Goal: Information Seeking & Learning: Learn about a topic

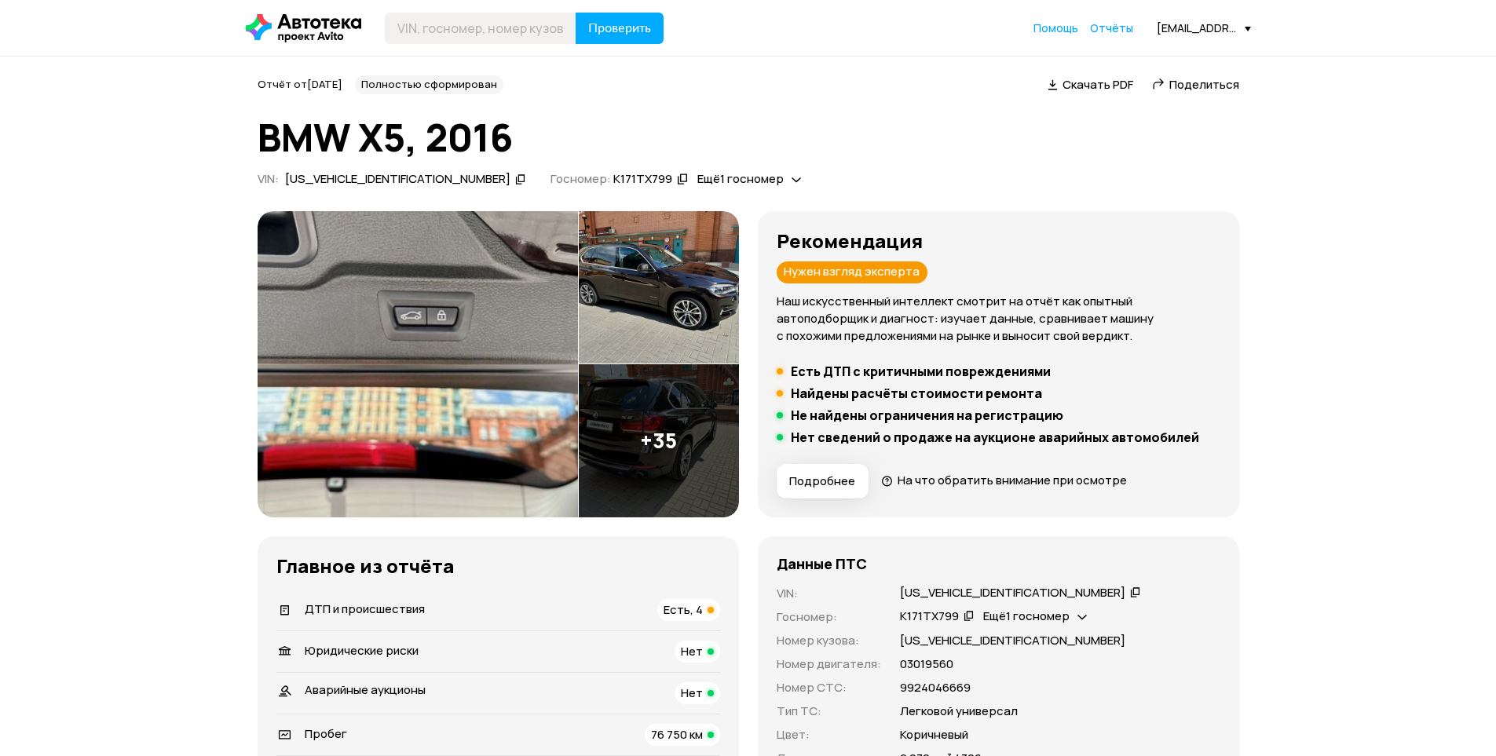
click at [805, 473] on span "Подробнее" at bounding box center [822, 481] width 66 height 16
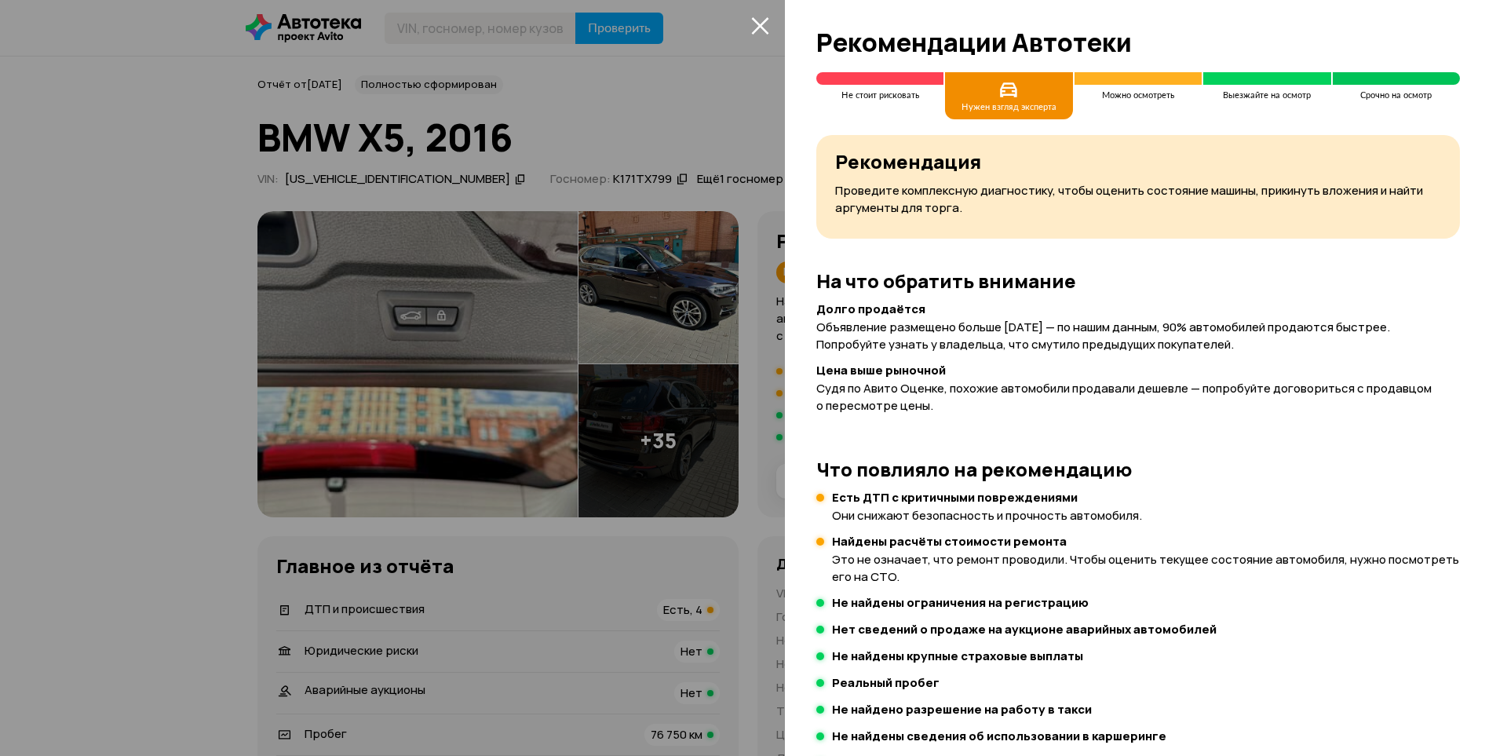
click at [771, 466] on div at bounding box center [753, 378] width 1507 height 756
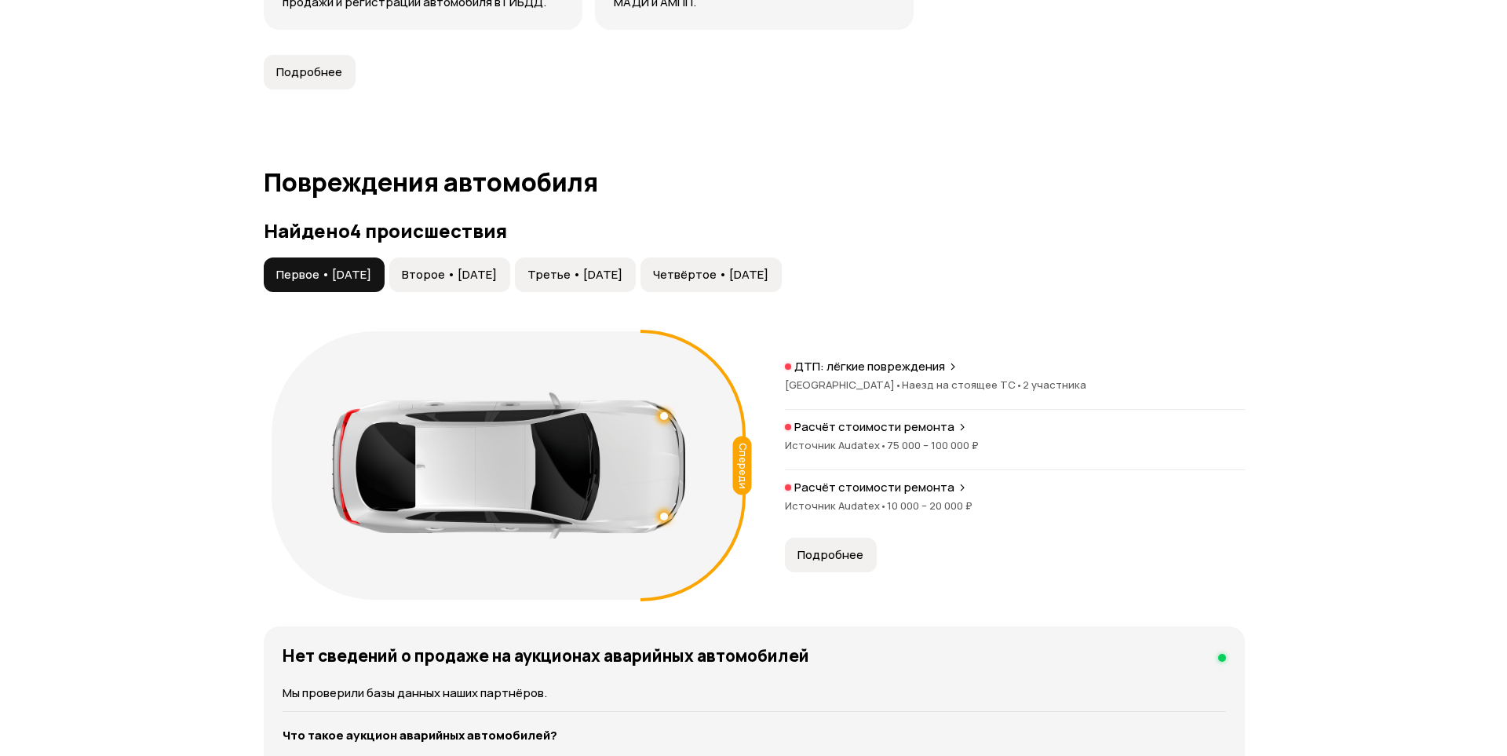
scroll to position [1570, 0]
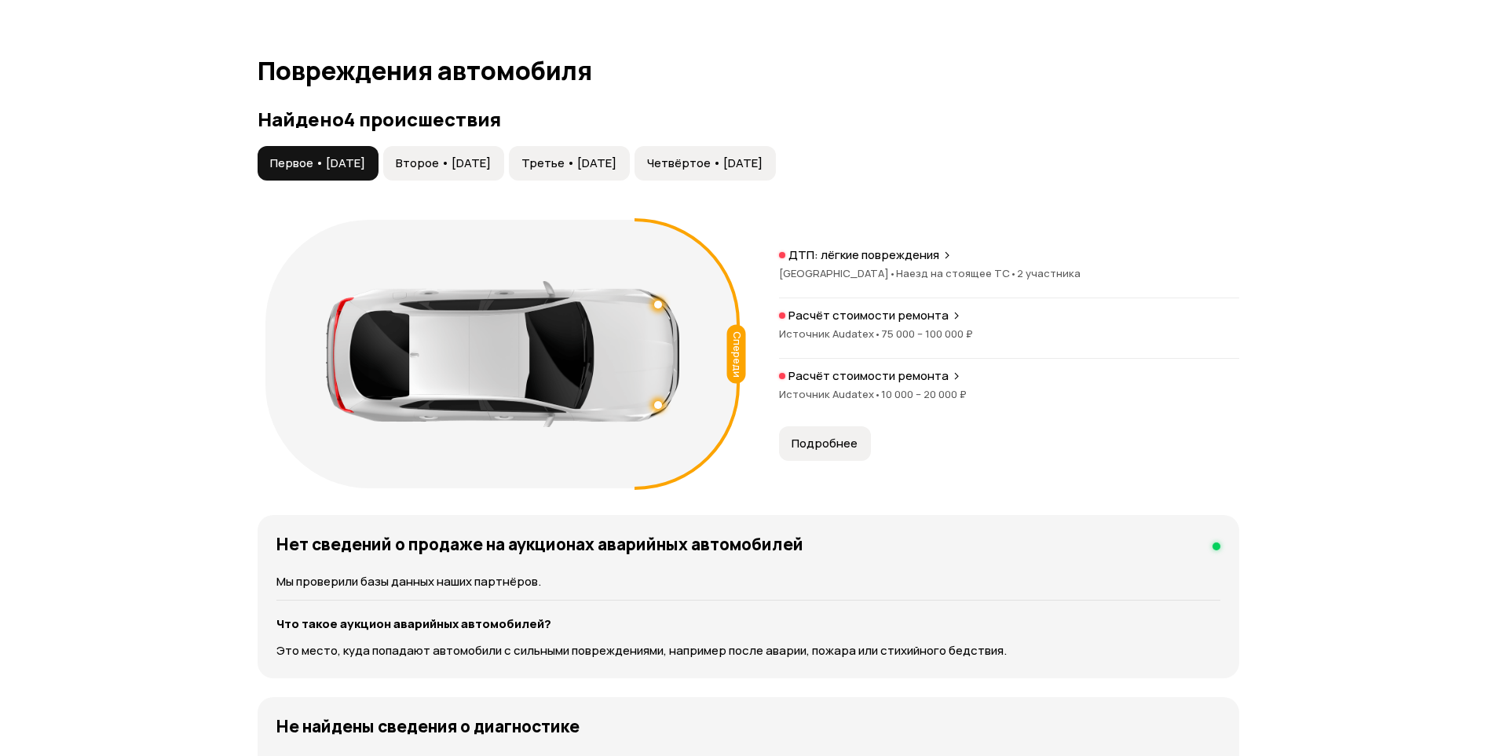
click at [491, 164] on span "Второе • [DATE]" at bounding box center [443, 163] width 95 height 16
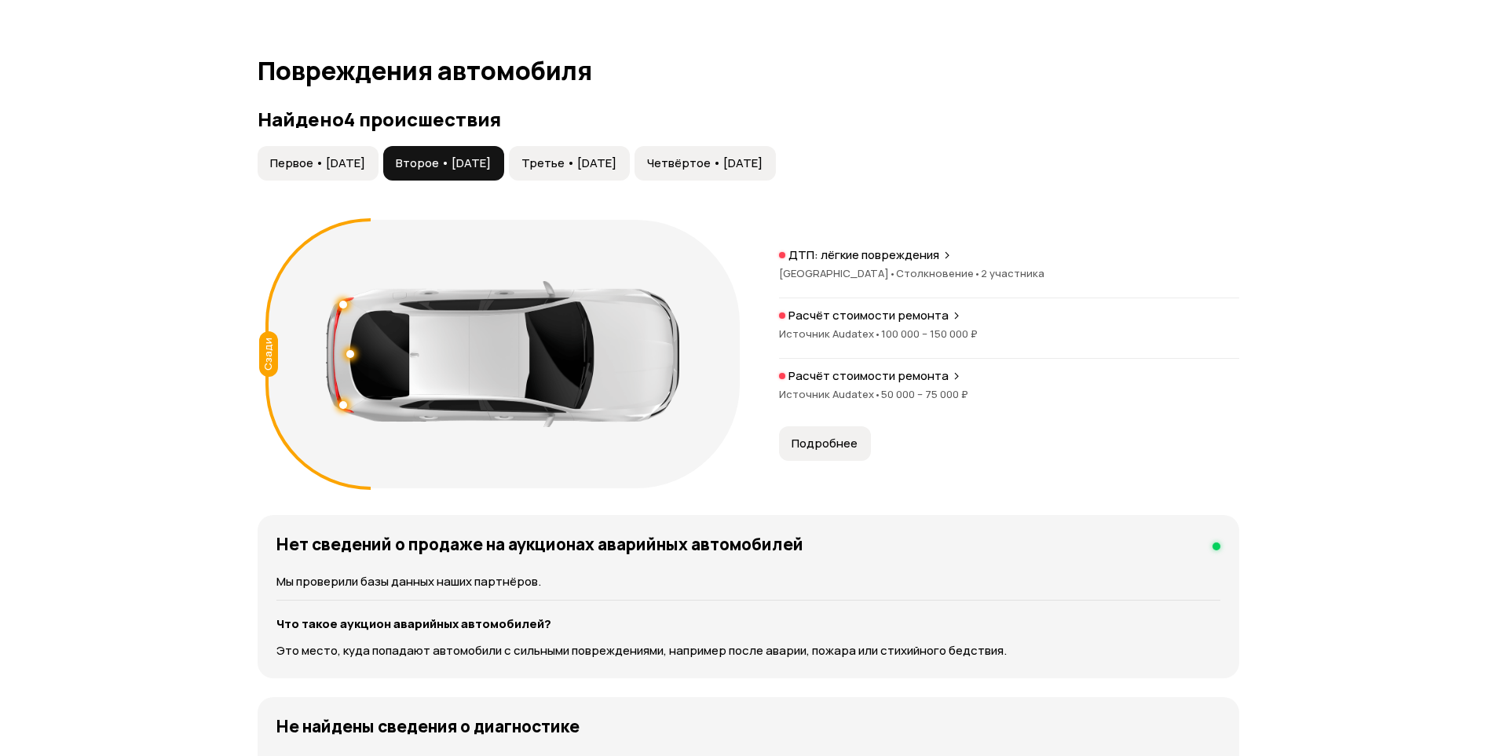
click at [612, 158] on span "Третье • [DATE]" at bounding box center [568, 163] width 95 height 16
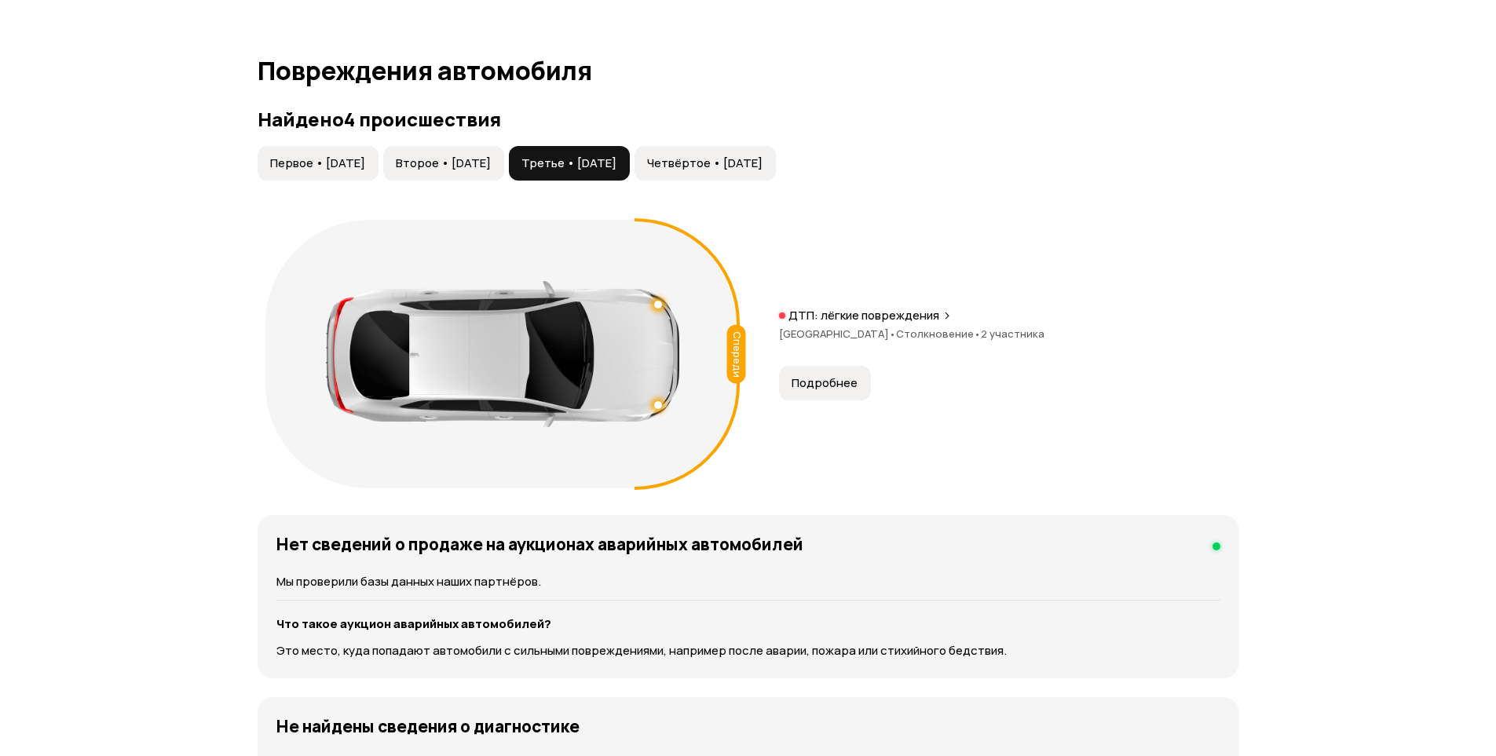
click at [747, 148] on button "Четвёртое • [DATE]" at bounding box center [704, 163] width 141 height 35
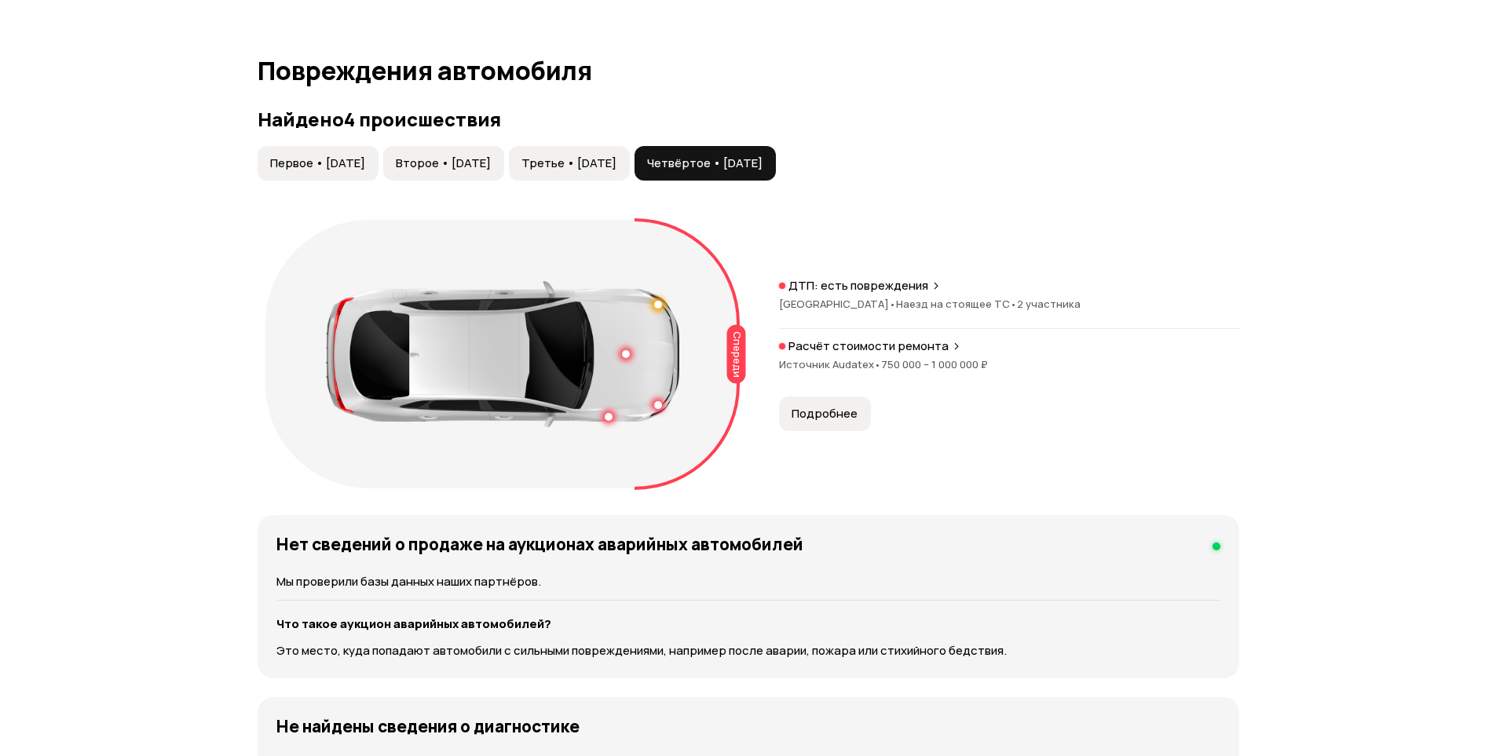
click at [879, 342] on p "Расчёт стоимости ремонта" at bounding box center [868, 346] width 160 height 16
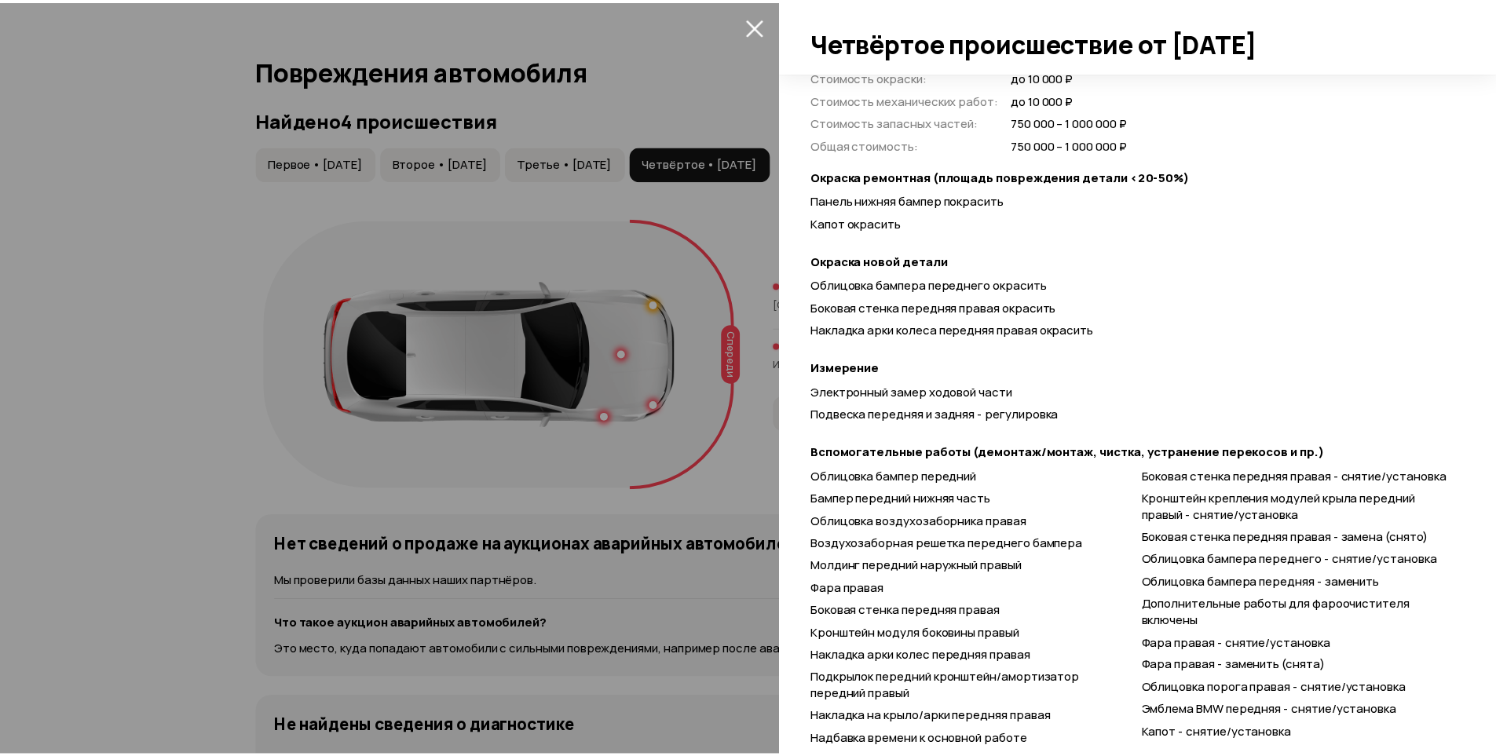
scroll to position [534, 0]
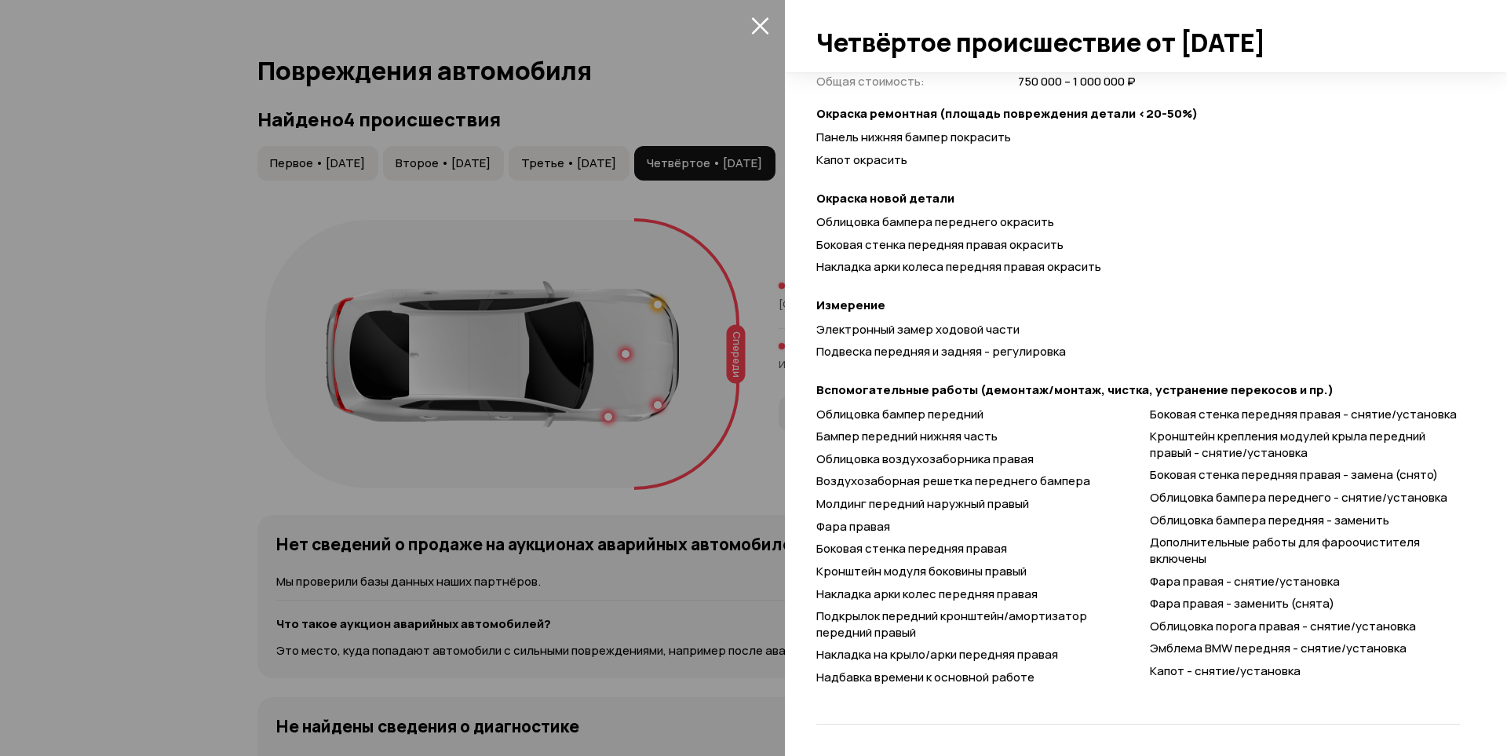
click at [702, 329] on div at bounding box center [753, 378] width 1507 height 756
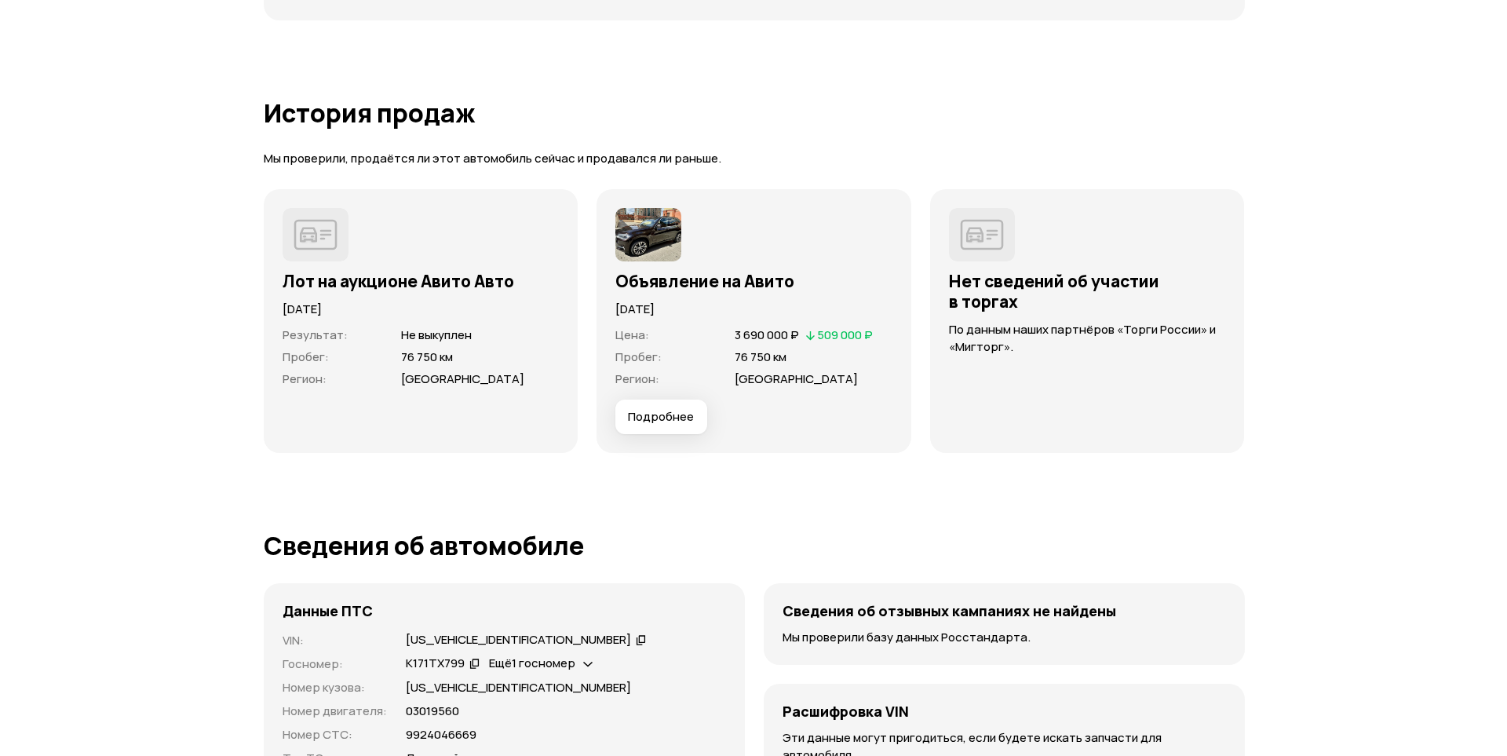
scroll to position [4239, 0]
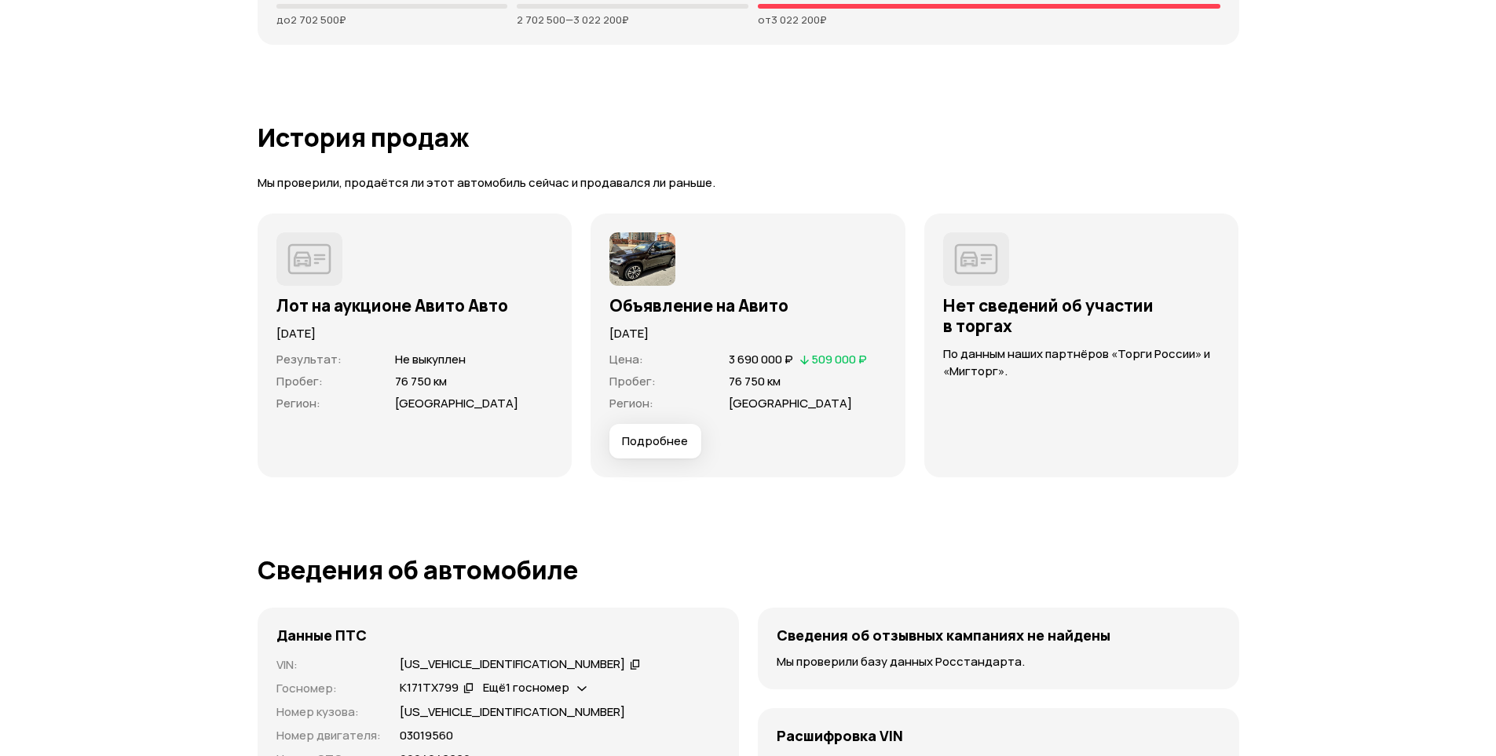
click at [659, 443] on span "Подробнее" at bounding box center [655, 441] width 66 height 16
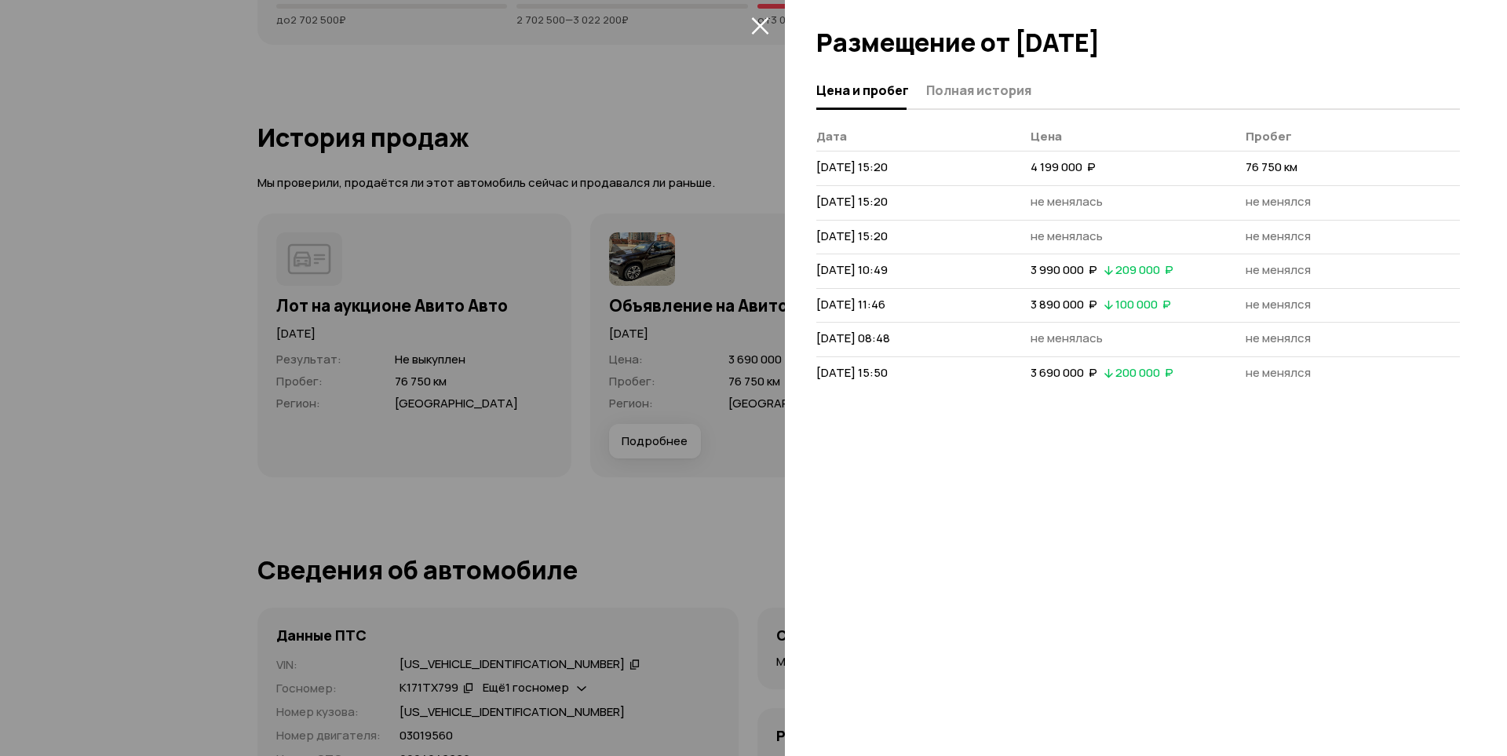
click at [994, 100] on button "Полная история" at bounding box center [977, 90] width 110 height 31
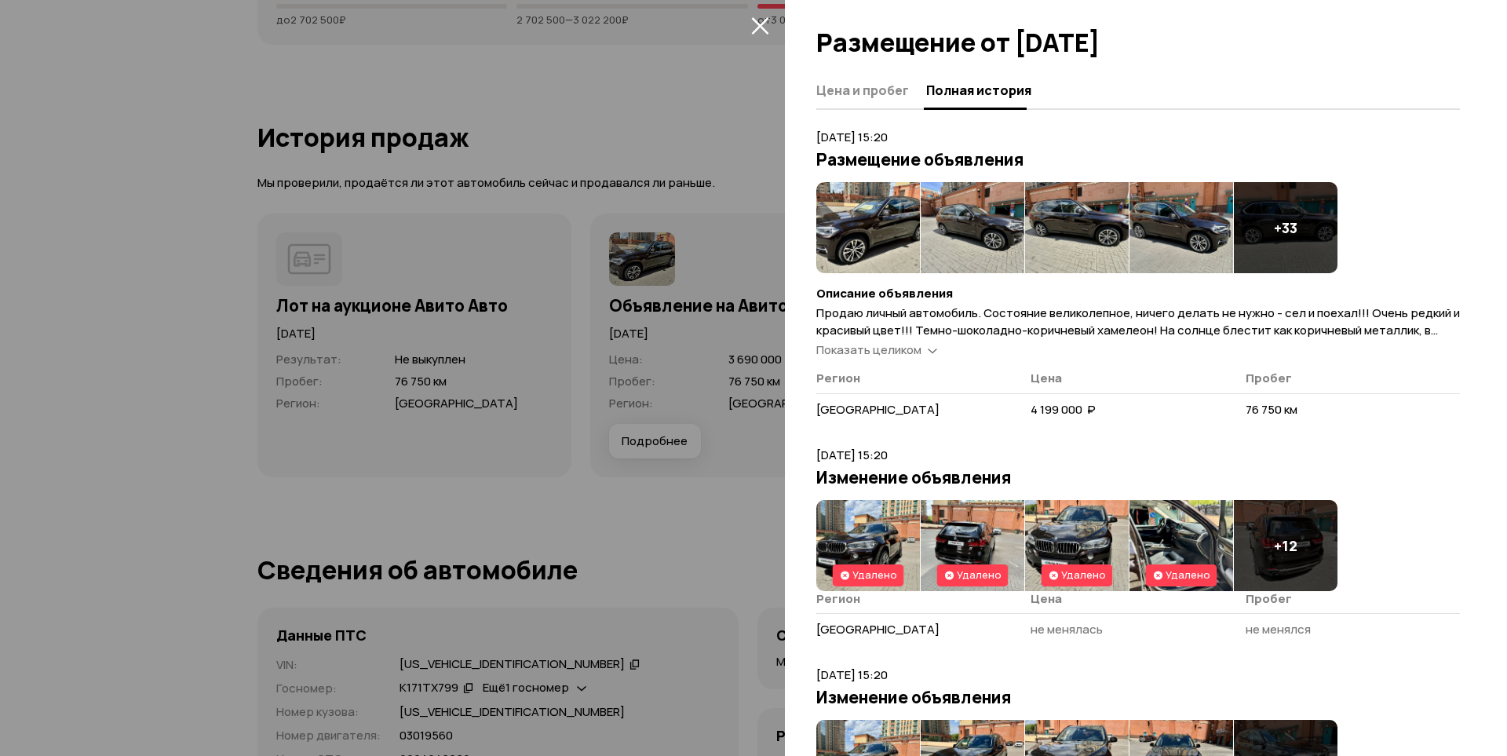
click at [885, 185] on img at bounding box center [868, 227] width 104 height 91
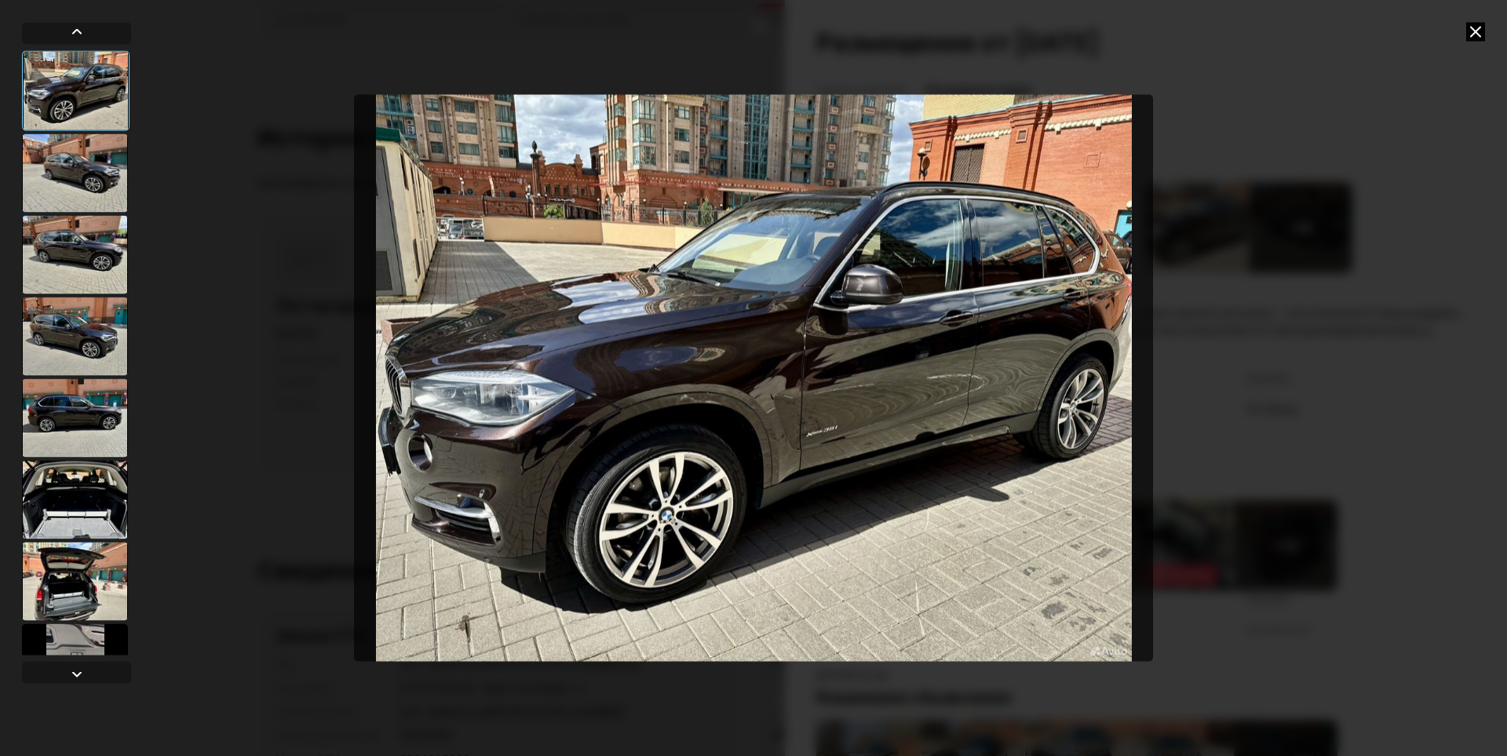
click at [111, 186] on div at bounding box center [75, 172] width 106 height 79
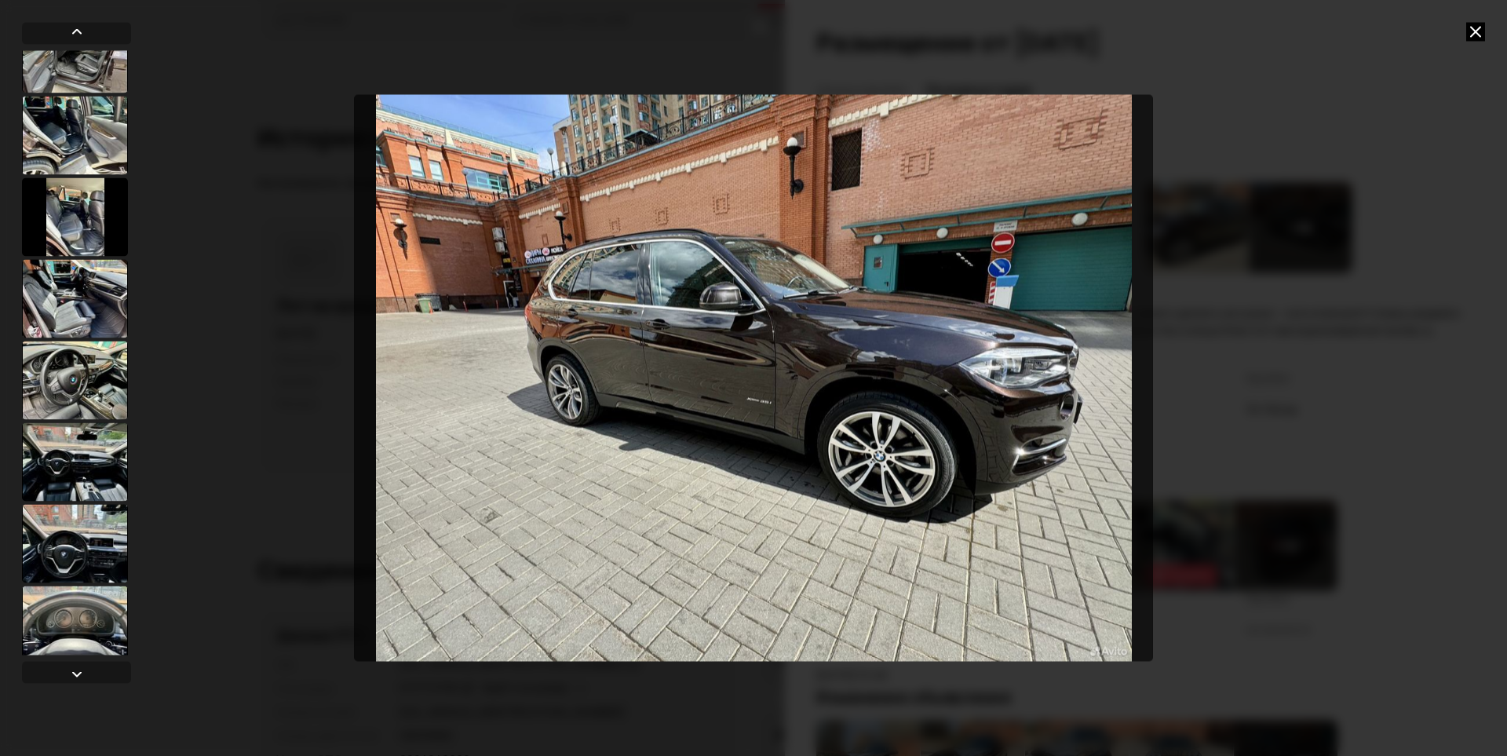
scroll to position [1492, 0]
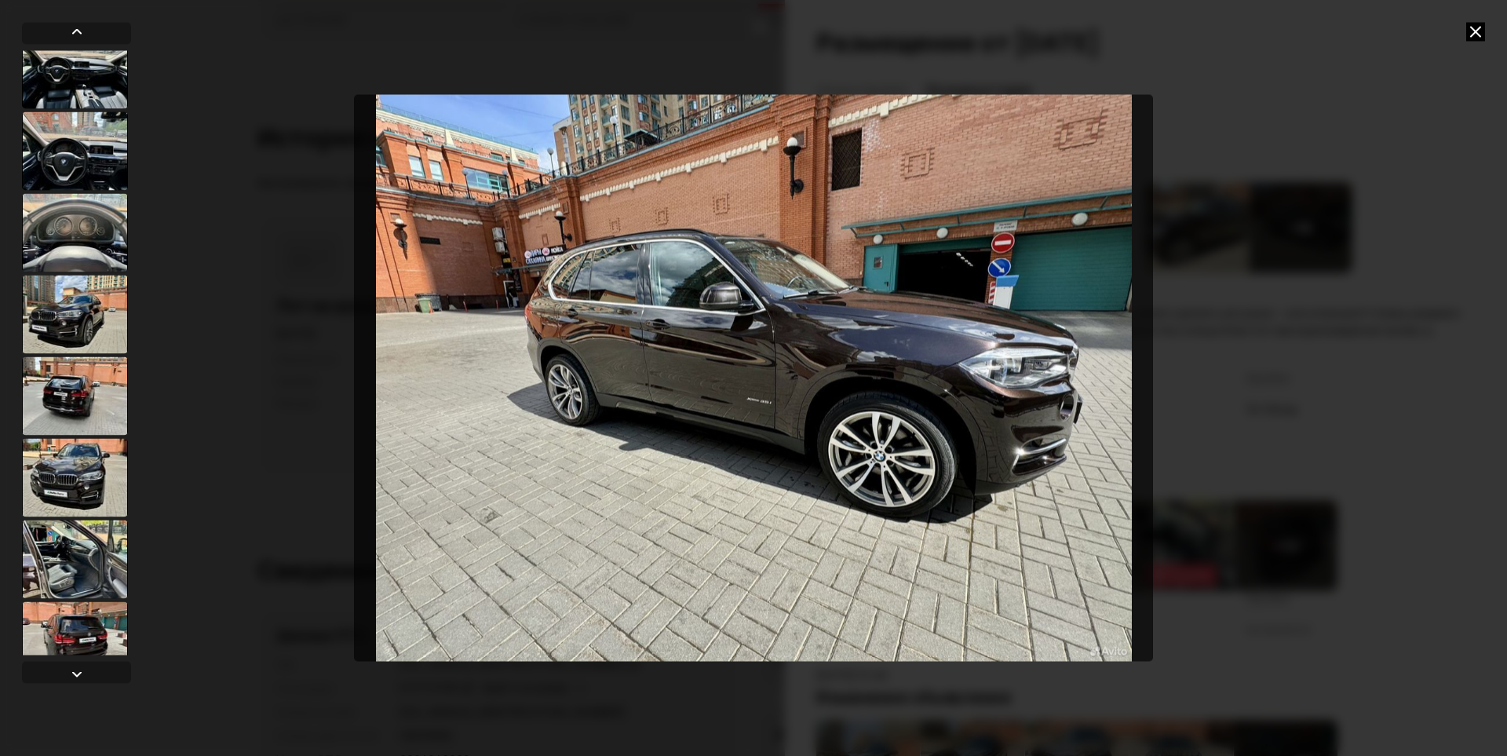
click at [82, 449] on div at bounding box center [75, 477] width 106 height 79
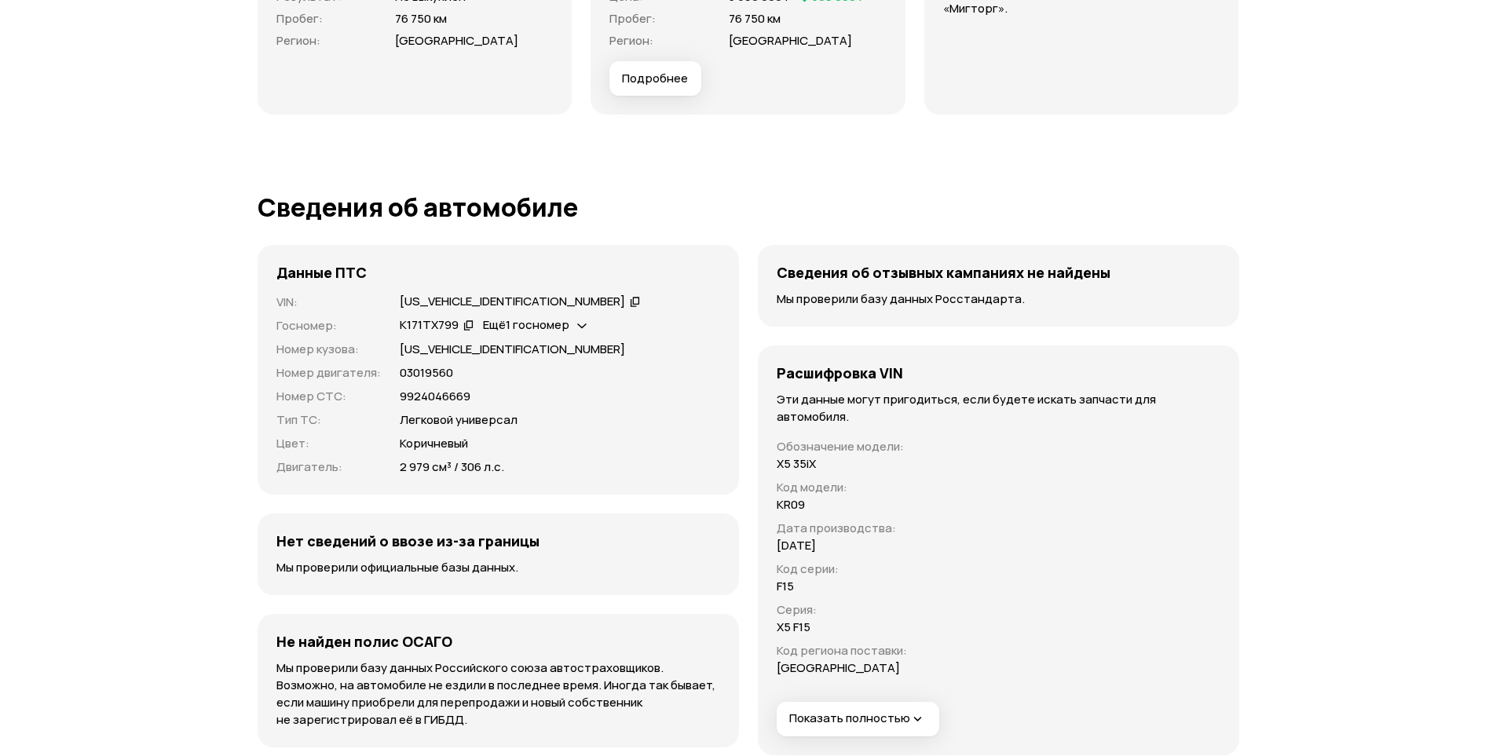
scroll to position [4789, 0]
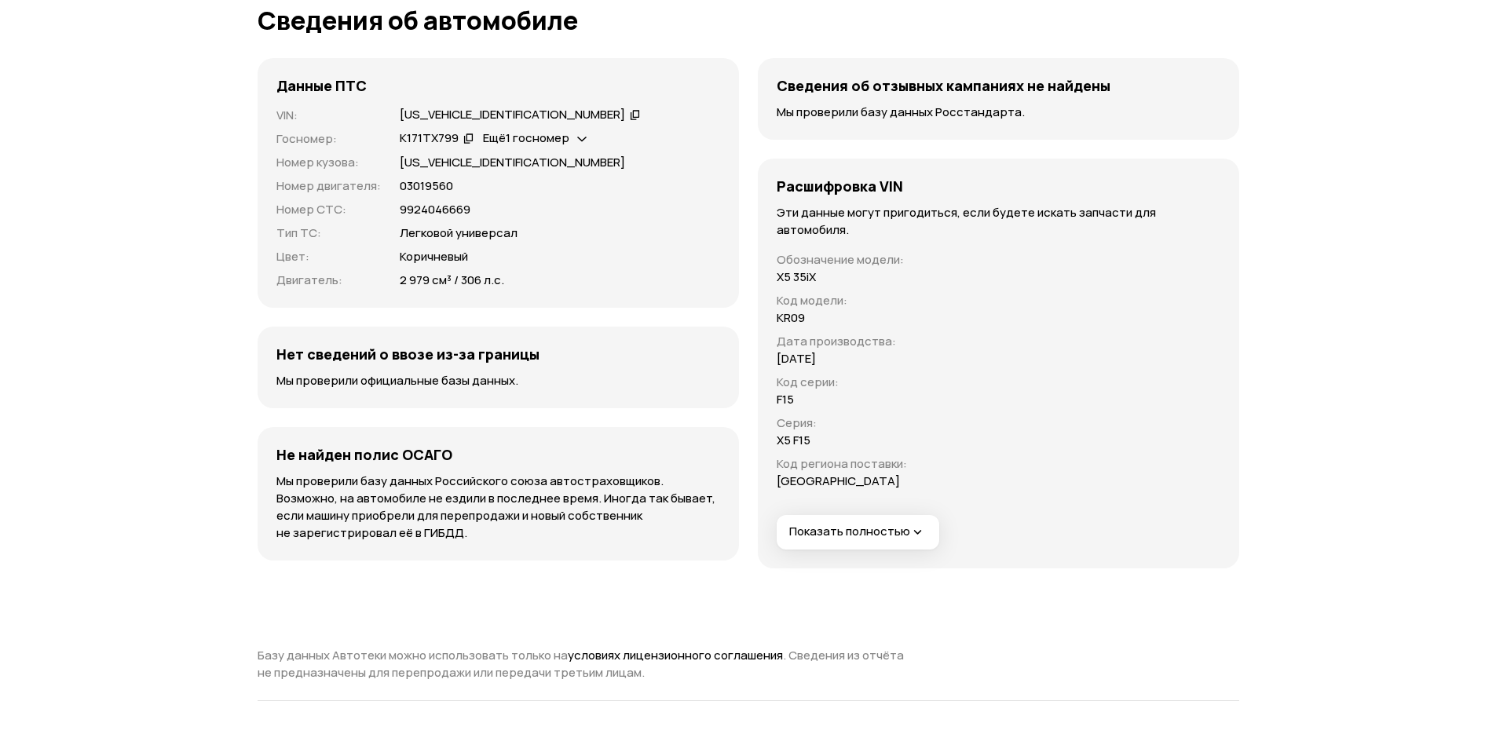
click at [850, 538] on span "Показать полностью" at bounding box center [857, 532] width 137 height 16
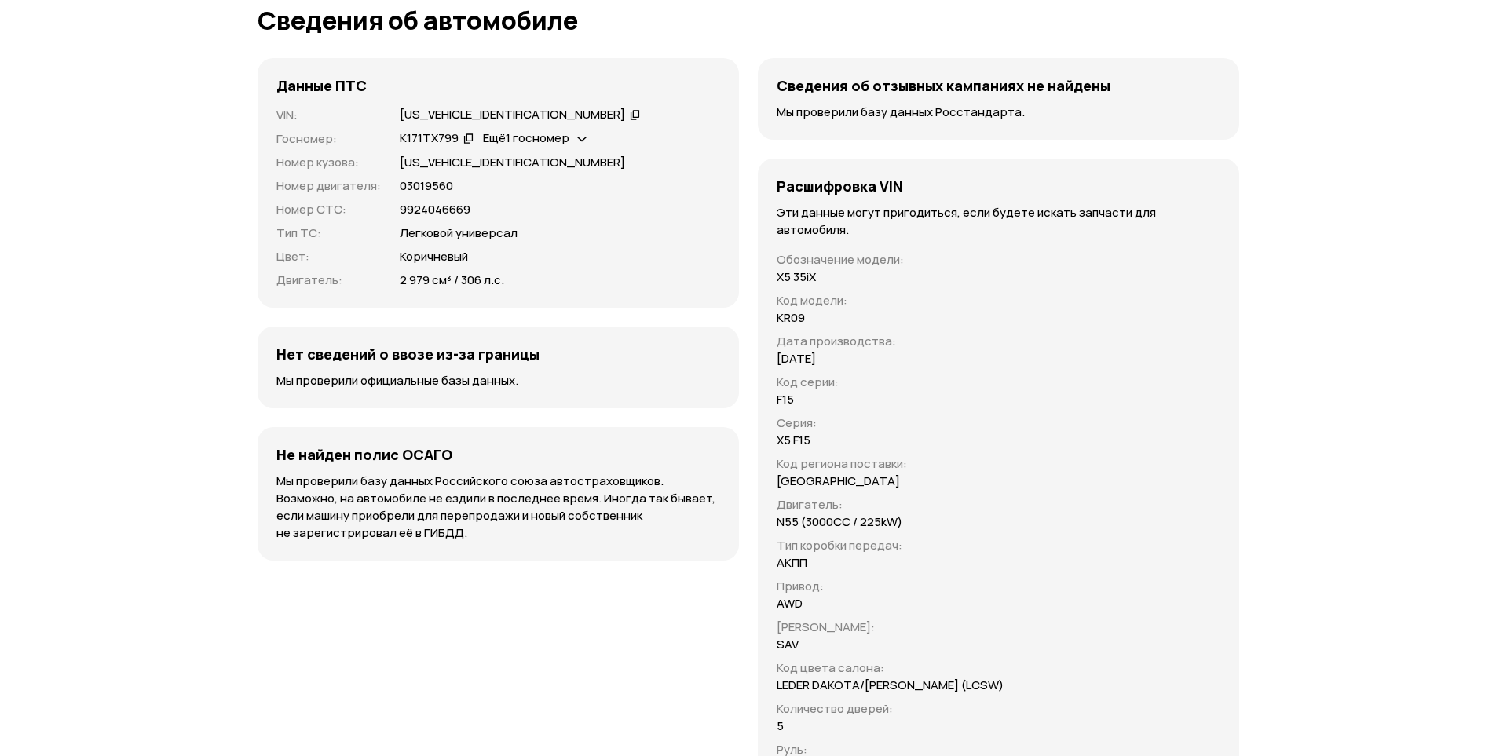
click at [1010, 290] on div "Расшифровка VIN Эти данные могут пригодиться, если будете искать запчасти для а…" at bounding box center [998, 507] width 481 height 696
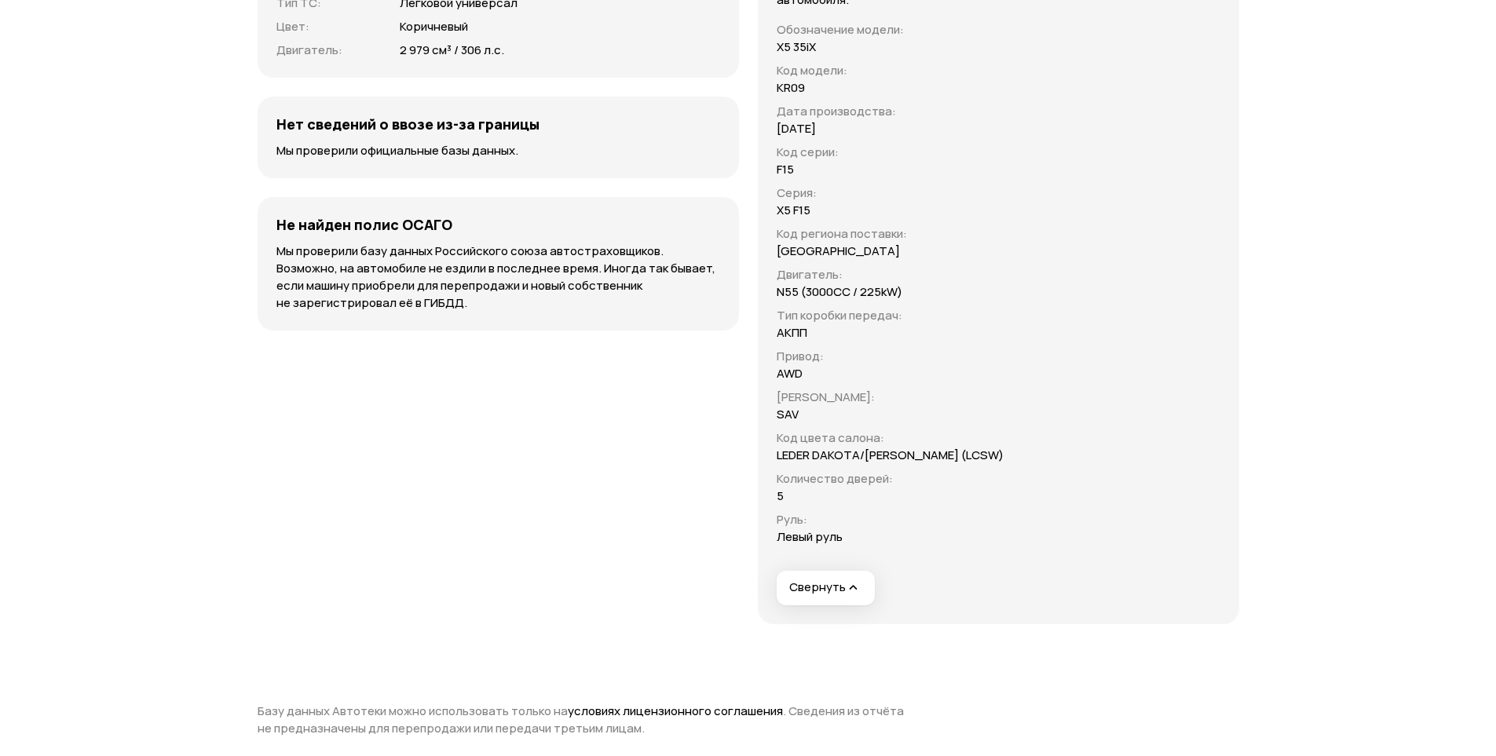
scroll to position [5024, 0]
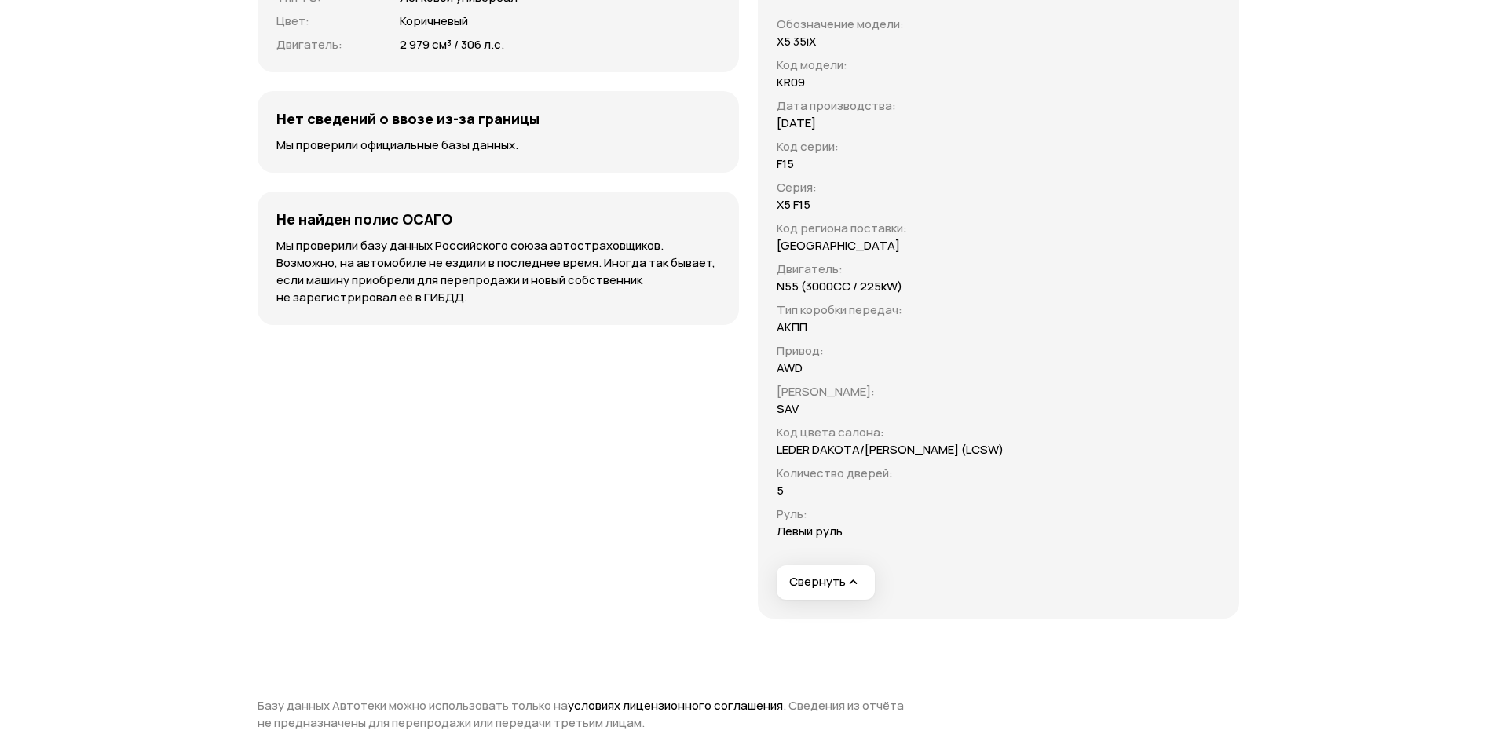
click at [1007, 290] on div "Расшифровка VIN Эти данные могут пригодиться, если будете искать запчасти для а…" at bounding box center [998, 271] width 481 height 696
